Goal: Task Accomplishment & Management: Manage account settings

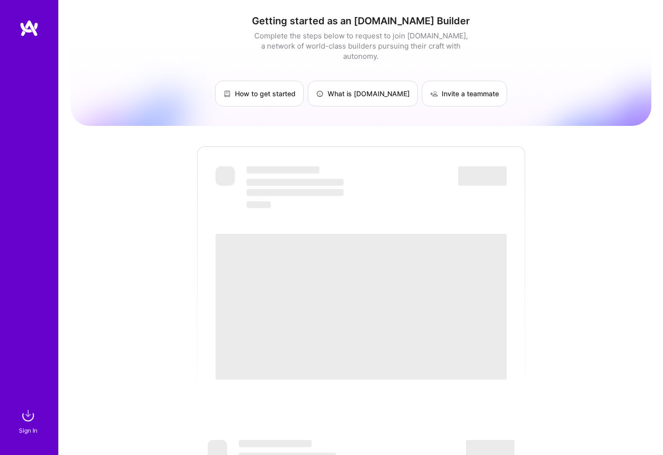
scroll to position [107, 0]
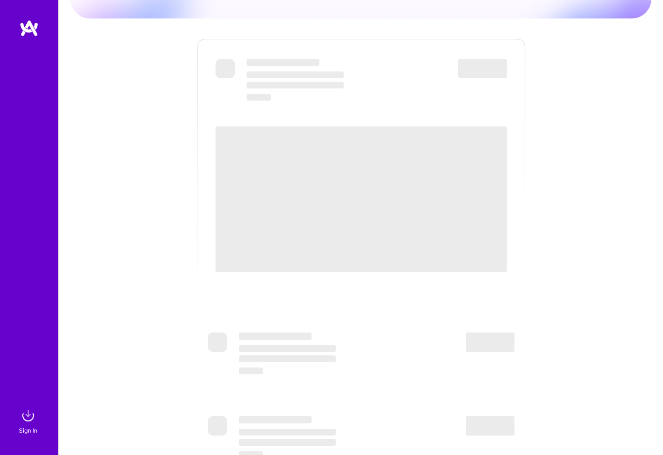
click at [158, 31] on div "Getting started as an [DOMAIN_NAME] Builder Complete the steps below to request…" at bounding box center [360, 246] width 581 height 693
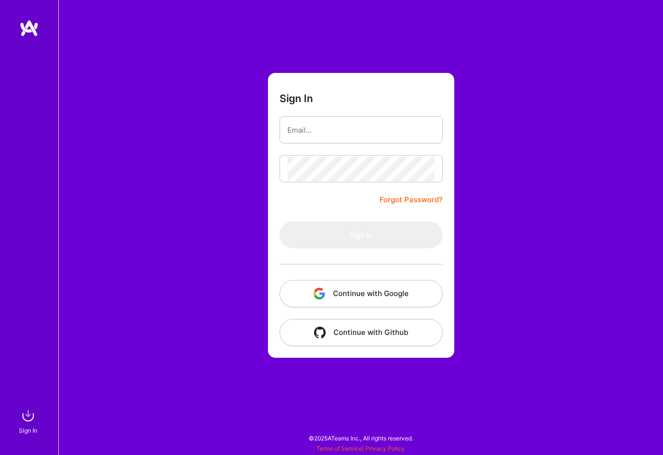
click at [363, 291] on button "Continue with Google" at bounding box center [361, 293] width 163 height 27
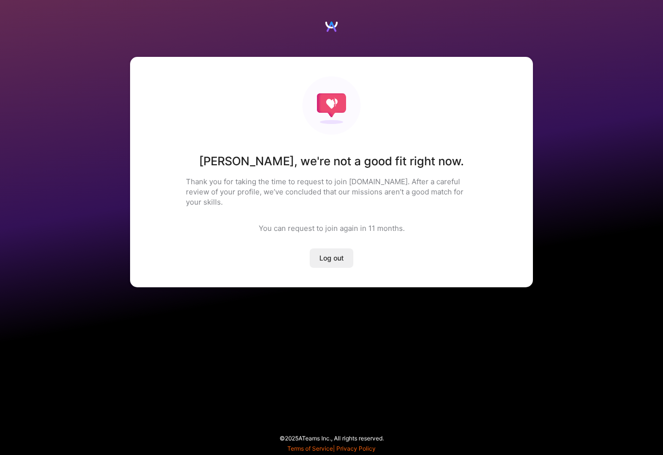
click at [329, 253] on span "Log out" at bounding box center [332, 258] width 24 height 10
